Goal: Transaction & Acquisition: Purchase product/service

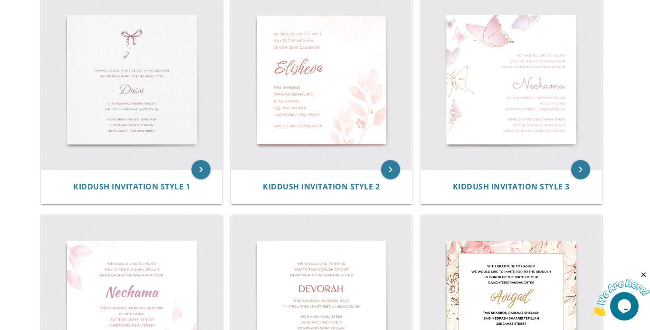
scroll to position [327, 0]
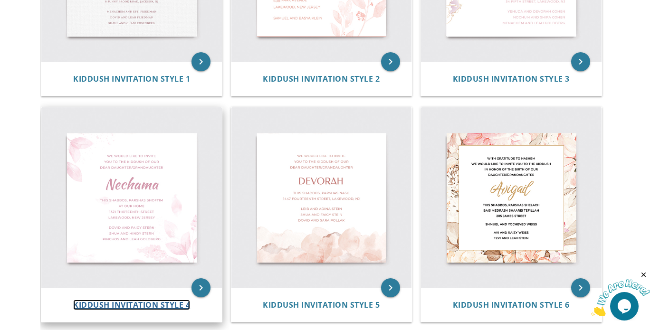
click at [117, 305] on span "Kiddush Invitation Style 4" at bounding box center [131, 305] width 117 height 10
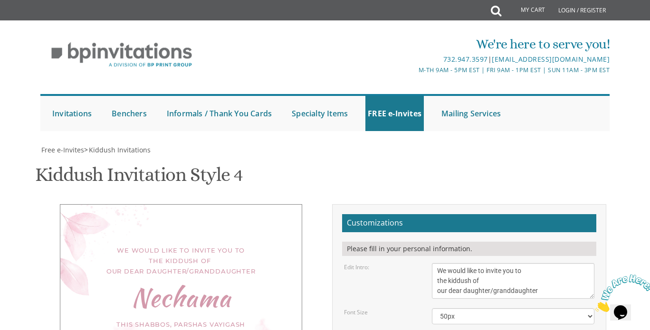
scroll to position [143, 0]
drag, startPoint x: 468, startPoint y: 199, endPoint x: 402, endPoint y: 199, distance: 66.5
type textarea "Tzivi"
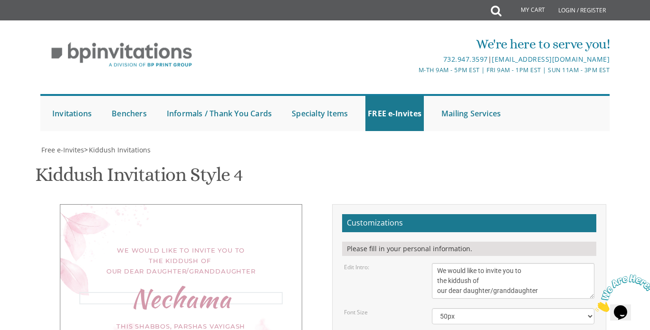
drag, startPoint x: 505, startPoint y: 218, endPoint x: 421, endPoint y: 210, distance: 84.0
drag, startPoint x: 525, startPoint y: 219, endPoint x: 430, endPoint y: 218, distance: 95.0
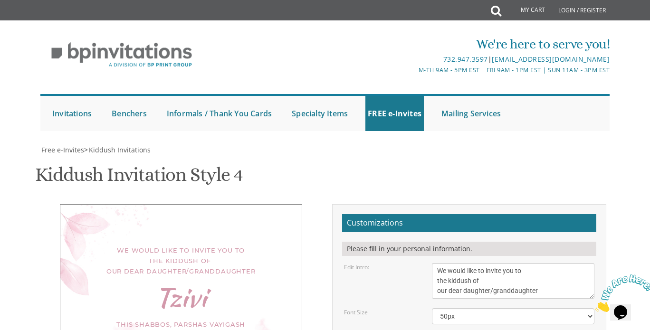
drag, startPoint x: 521, startPoint y: 231, endPoint x: 409, endPoint y: 231, distance: 112.1
paste textarea "Shimson and Hindy Zelikovitz"
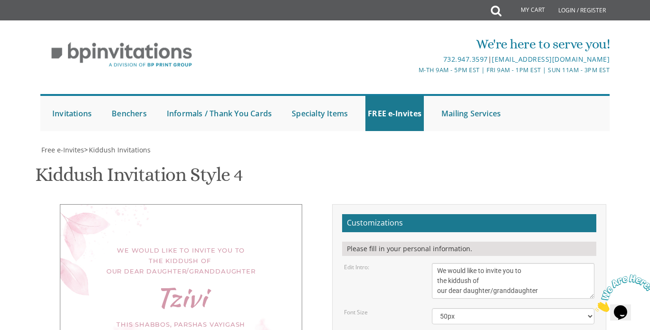
drag, startPoint x: 518, startPoint y: 237, endPoint x: 421, endPoint y: 238, distance: 96.9
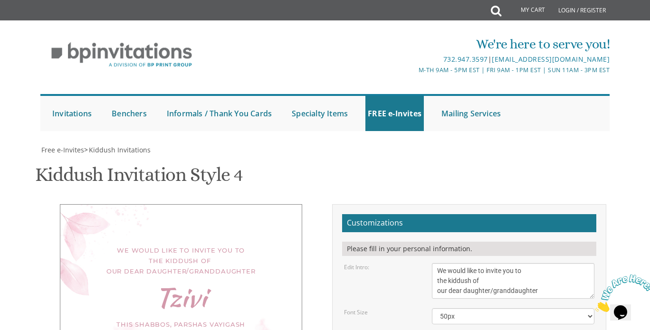
type textarea "Shimson and Hindy Zelikovitz Yehoshua and Sora Zelikovitz Yehoshua and Rivky Co…"
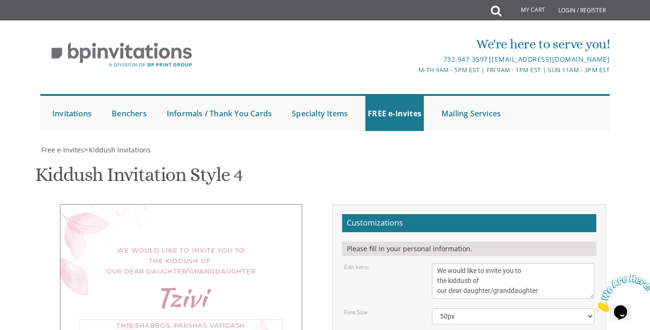
drag, startPoint x: 445, startPoint y: 175, endPoint x: 508, endPoint y: 196, distance: 66.3
drag, startPoint x: 507, startPoint y: 195, endPoint x: 445, endPoint y: 172, distance: 67.1
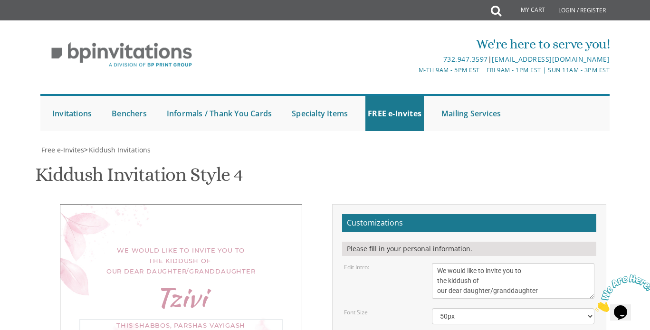
type textarea "This Shabbos, Parshas Vayigash at"
